Goal: Obtain resource: Obtain resource

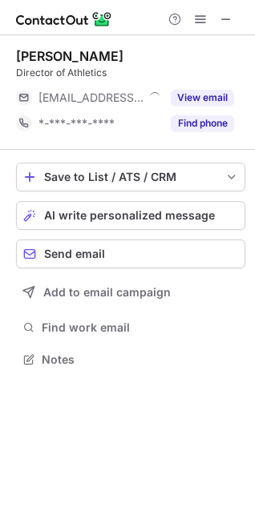
scroll to position [7, 7]
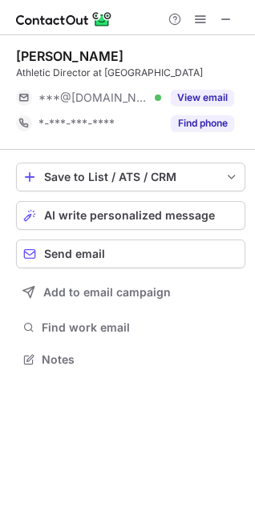
scroll to position [348, 255]
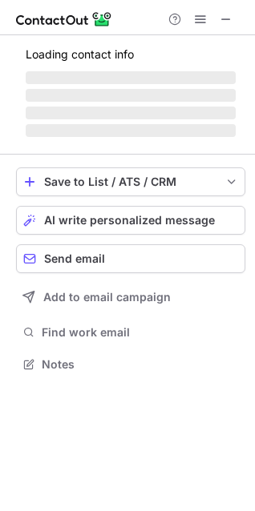
scroll to position [373, 255]
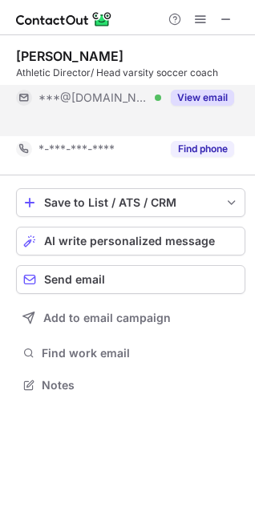
click at [195, 96] on button "View email" at bounding box center [202, 98] width 63 height 16
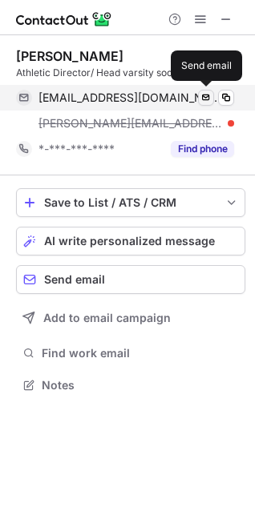
click at [211, 96] on span at bounding box center [205, 97] width 13 height 13
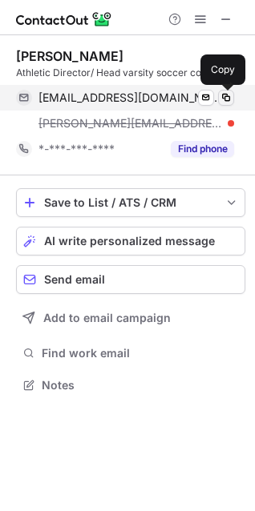
click at [222, 96] on span at bounding box center [226, 97] width 13 height 13
click at [224, 100] on span at bounding box center [226, 97] width 13 height 13
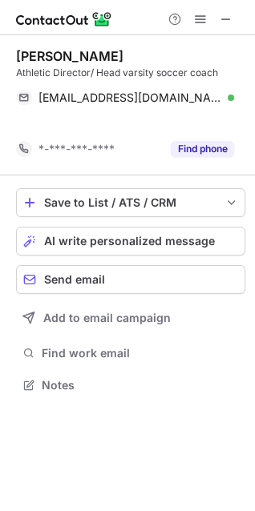
scroll to position [348, 255]
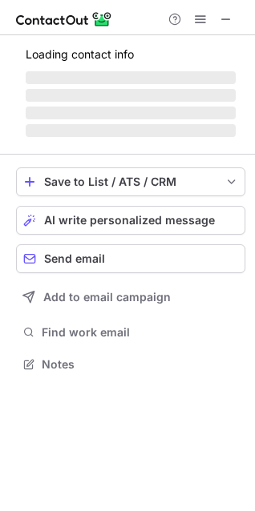
scroll to position [362, 255]
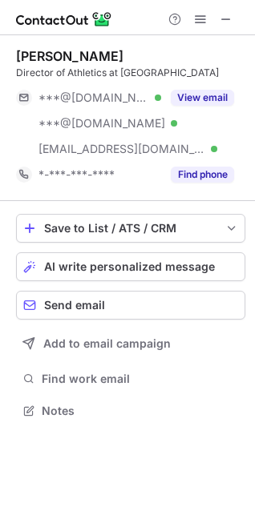
scroll to position [399, 255]
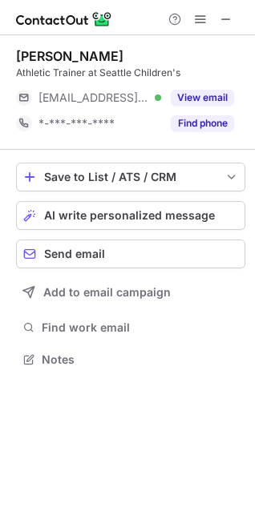
scroll to position [348, 255]
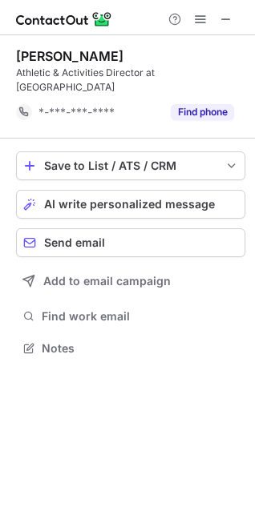
scroll to position [336, 255]
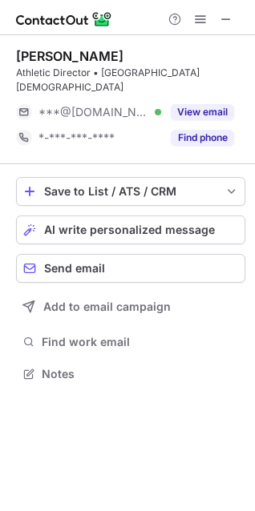
scroll to position [348, 255]
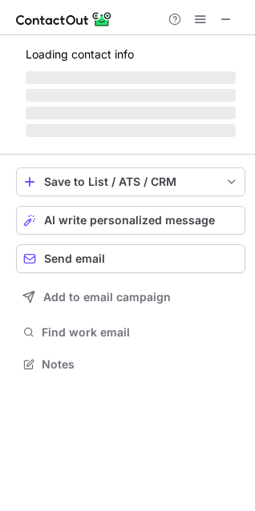
scroll to position [373, 255]
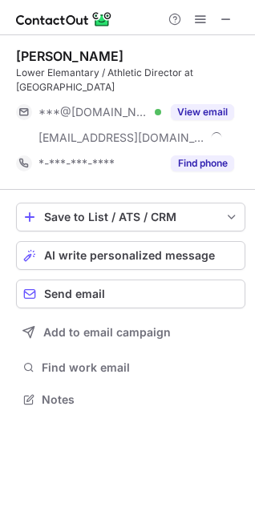
scroll to position [388, 255]
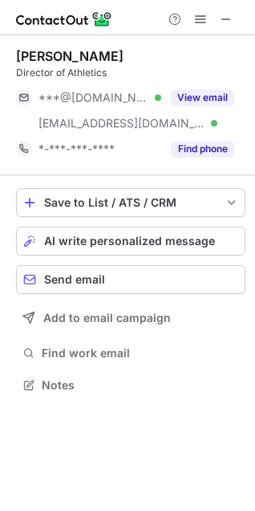
scroll to position [373, 255]
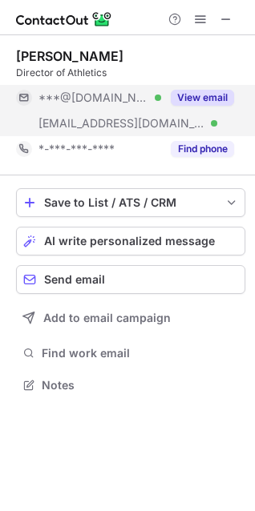
click at [199, 103] on button "View email" at bounding box center [202, 98] width 63 height 16
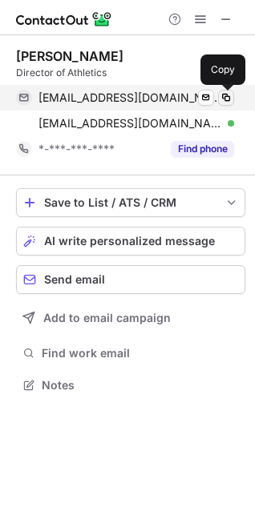
click at [230, 96] on span at bounding box center [226, 97] width 13 height 13
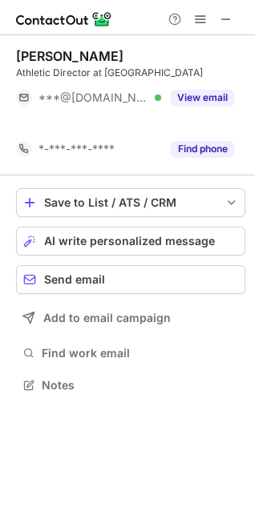
scroll to position [348, 255]
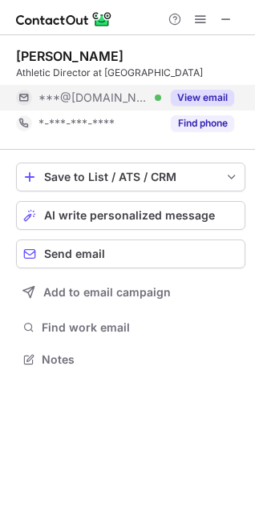
click at [191, 88] on div "View email" at bounding box center [197, 98] width 73 height 26
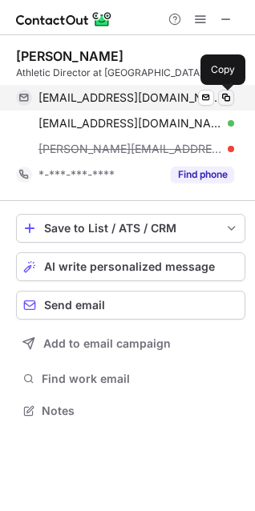
click at [221, 93] on span at bounding box center [226, 97] width 13 height 13
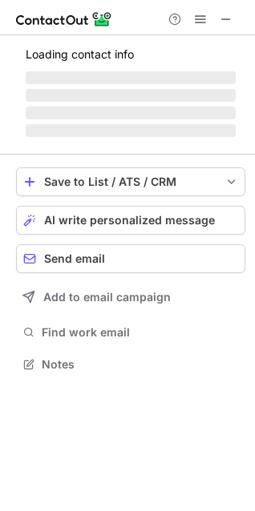
scroll to position [388, 255]
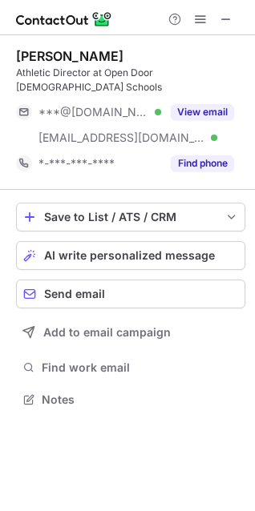
scroll to position [373, 255]
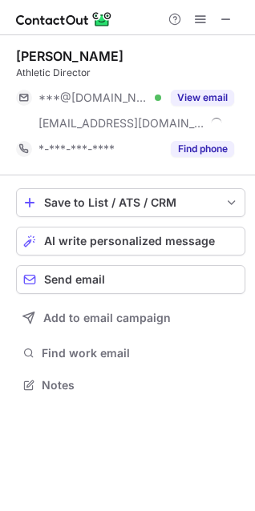
scroll to position [373, 255]
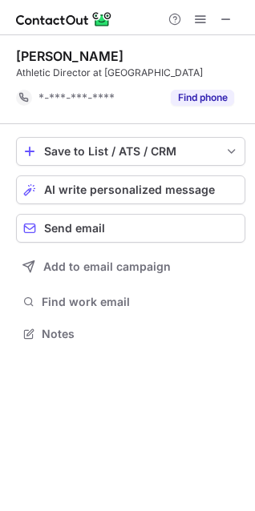
scroll to position [322, 255]
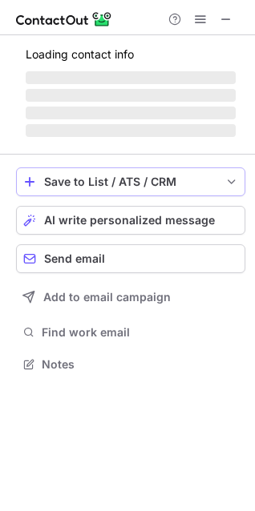
scroll to position [373, 255]
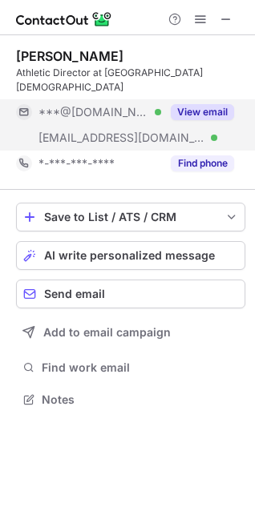
click at [204, 104] on button "View email" at bounding box center [202, 112] width 63 height 16
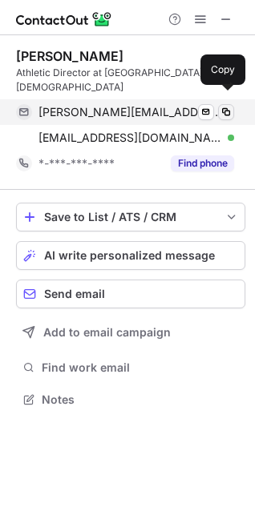
click at [231, 106] on span at bounding box center [226, 112] width 13 height 13
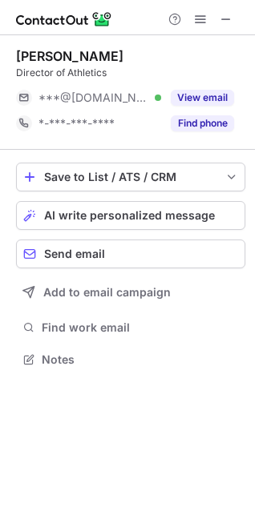
scroll to position [348, 255]
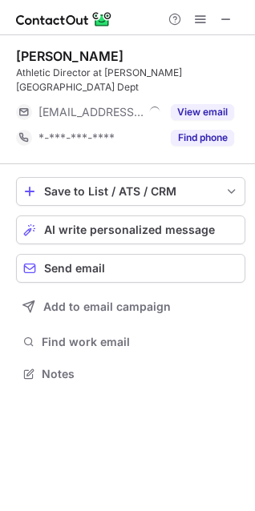
scroll to position [7, 7]
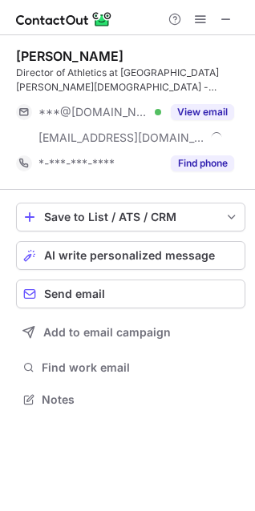
scroll to position [388, 255]
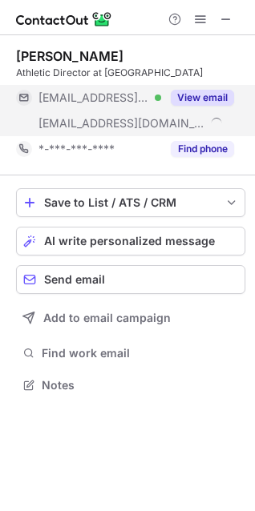
scroll to position [388, 255]
click at [198, 106] on button "View email" at bounding box center [202, 98] width 63 height 16
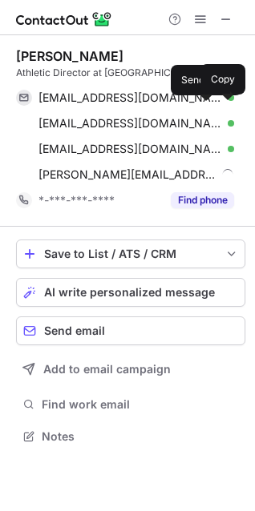
scroll to position [439, 255]
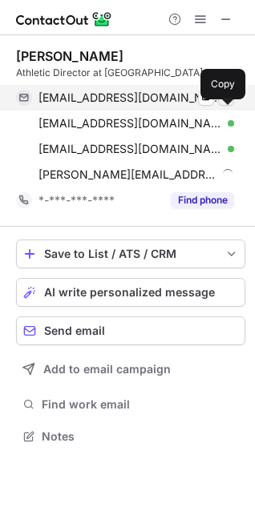
click at [224, 104] on span at bounding box center [226, 97] width 13 height 13
